Goal: Task Accomplishment & Management: Use online tool/utility

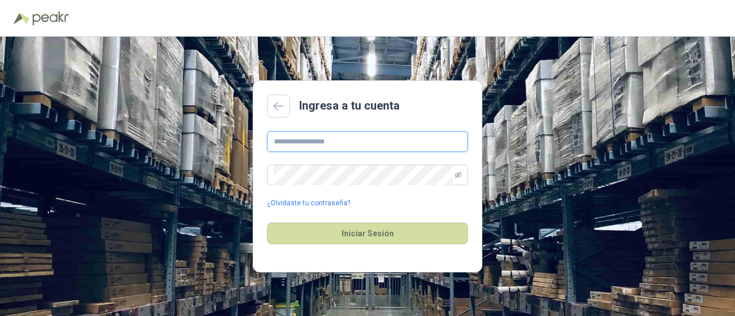
type input "**********"
click at [643, 13] on div at bounding box center [368, 18] width 708 height 18
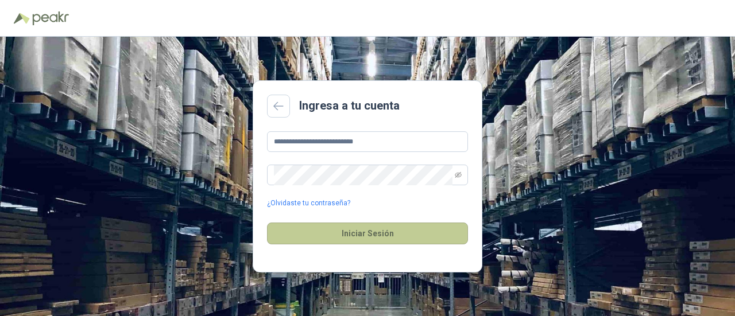
click at [378, 235] on button "Iniciar Sesión" at bounding box center [367, 234] width 201 height 22
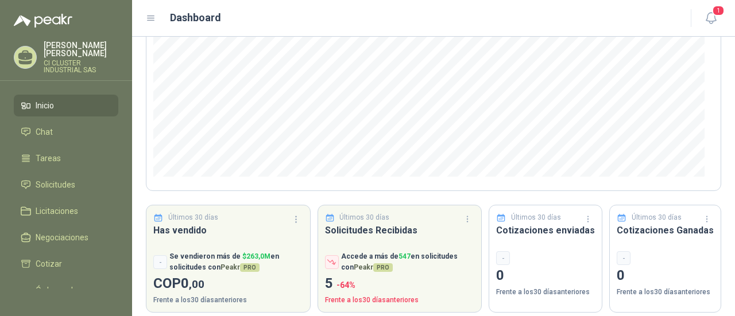
scroll to position [200, 0]
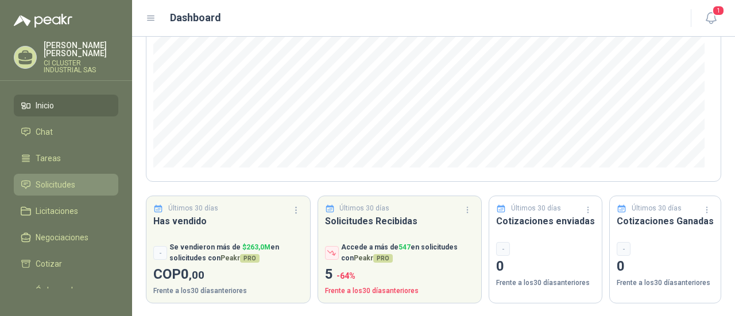
click at [69, 179] on span "Solicitudes" at bounding box center [56, 185] width 40 height 13
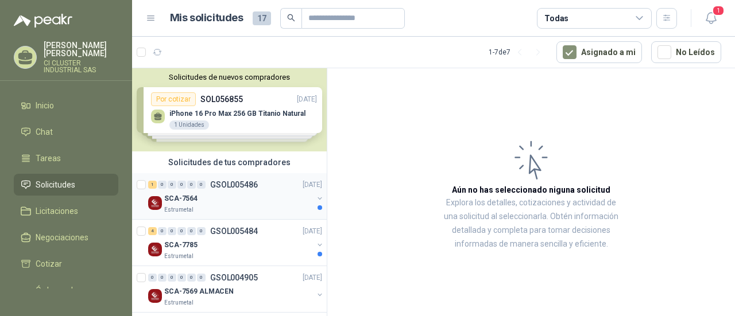
click at [231, 182] on p "GSOL005486" at bounding box center [234, 185] width 48 height 8
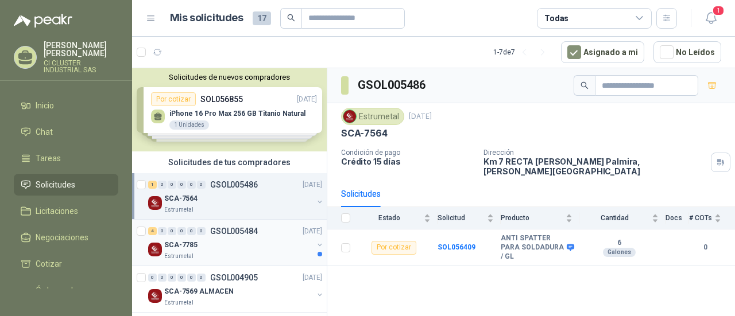
click at [226, 233] on p "GSOL005484" at bounding box center [234, 231] width 48 height 8
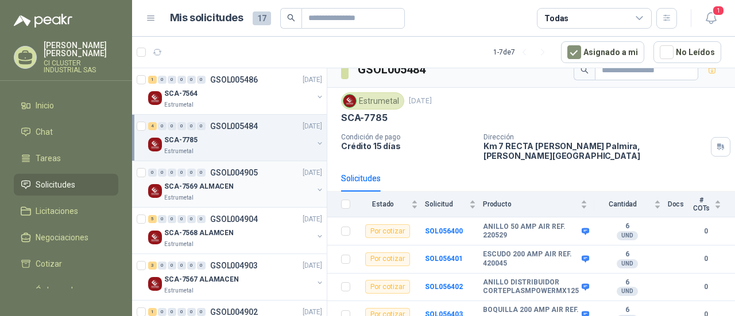
scroll to position [115, 0]
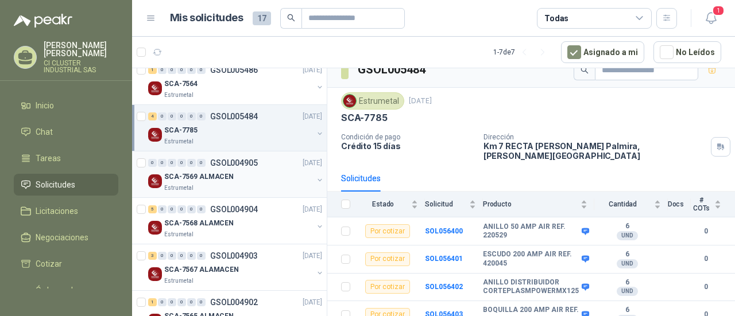
click at [233, 156] on div "0 0 0 0 0 0 GSOL004905 [DATE]" at bounding box center [236, 163] width 176 height 14
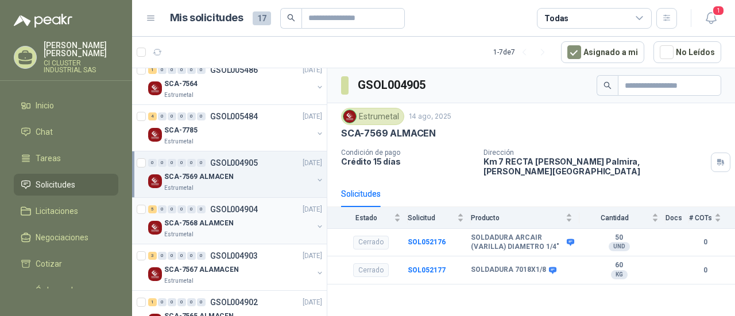
click at [236, 206] on p "GSOL004904" at bounding box center [234, 210] width 48 height 8
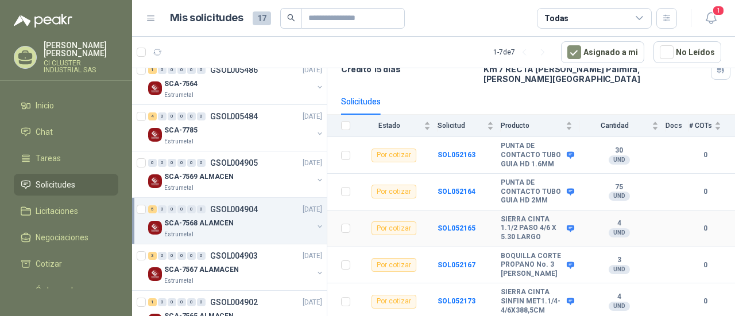
scroll to position [117, 0]
click at [230, 255] on p "GSOL004903" at bounding box center [234, 256] width 48 height 8
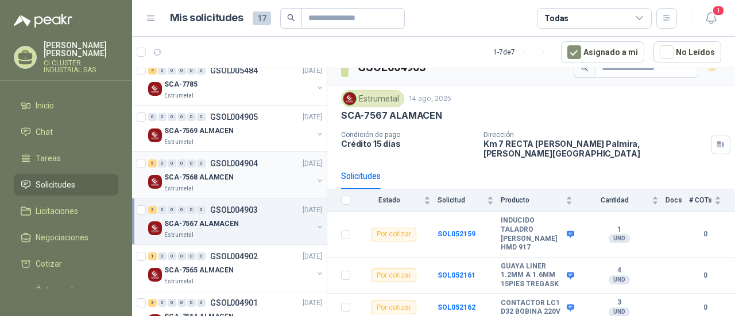
scroll to position [193, 0]
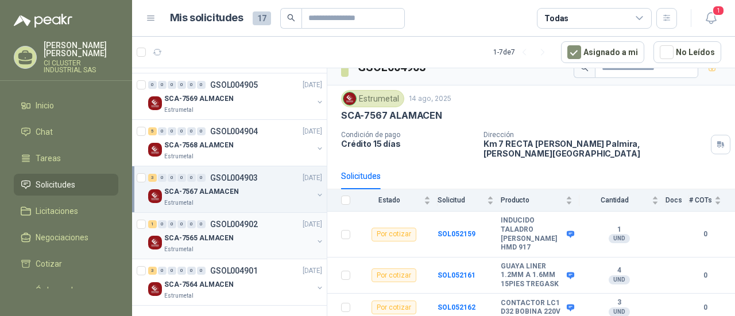
click at [233, 223] on p "GSOL004902" at bounding box center [234, 225] width 48 height 8
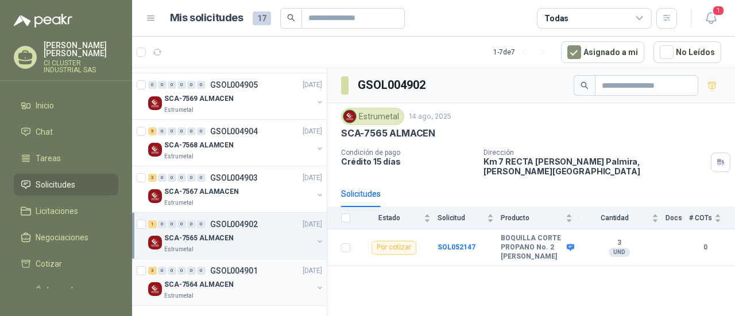
click at [225, 269] on p "GSOL004901" at bounding box center [234, 271] width 48 height 8
